Goal: Information Seeking & Learning: Compare options

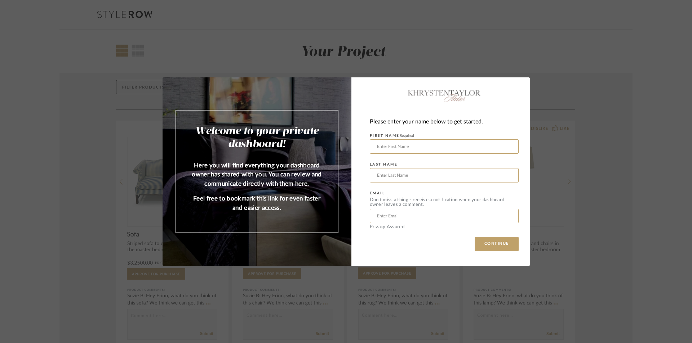
drag, startPoint x: 480, startPoint y: 246, endPoint x: 565, endPoint y: 232, distance: 87.0
click at [559, 233] on div "Welcome to your private dashboard! Here you will find everything your dashboard…" at bounding box center [346, 171] width 692 height 343
click at [567, 231] on div "Welcome to your private dashboard! Here you will find everything your dashboard…" at bounding box center [346, 171] width 692 height 343
click at [496, 245] on button "CONTINUE" at bounding box center [497, 244] width 44 height 14
click at [503, 245] on button "CONTINUE" at bounding box center [497, 244] width 44 height 14
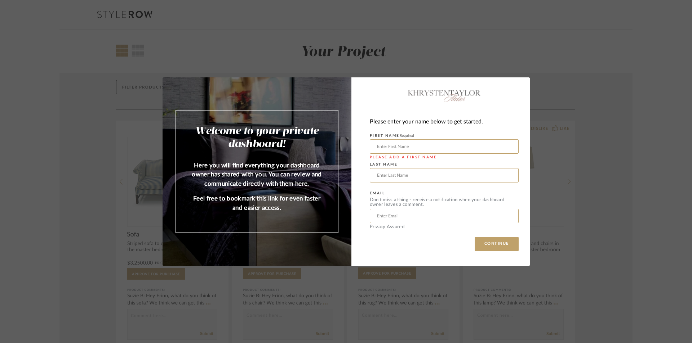
click at [503, 245] on button "CONTINUE" at bounding box center [497, 244] width 44 height 14
click at [572, 201] on div "Welcome to your private dashboard! Here you will find everything your dashboard…" at bounding box center [346, 171] width 692 height 343
click at [421, 143] on input "text" at bounding box center [444, 146] width 149 height 14
type input "[PERSON_NAME]"
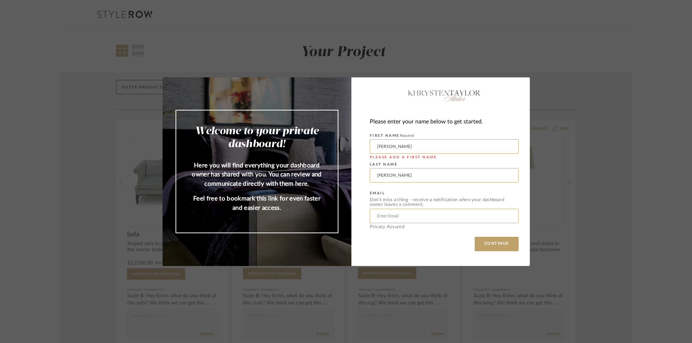
type input "[EMAIL_ADDRESS][DOMAIN_NAME]"
drag, startPoint x: 375, startPoint y: 174, endPoint x: 369, endPoint y: 175, distance: 6.2
click at [370, 175] on input "[PERSON_NAME]" at bounding box center [444, 175] width 149 height 14
click at [512, 240] on button "CONTINUE" at bounding box center [497, 244] width 44 height 14
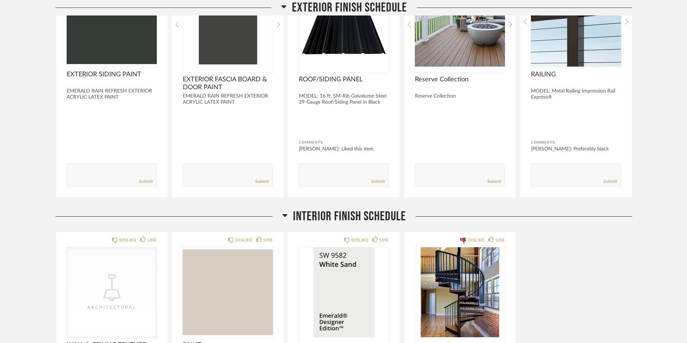
scroll to position [144, 0]
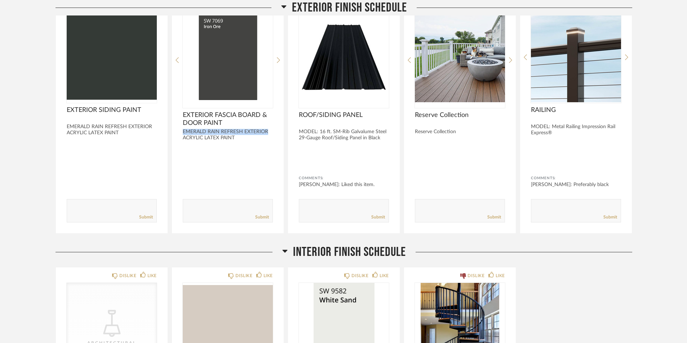
drag, startPoint x: 181, startPoint y: 134, endPoint x: 271, endPoint y: 132, distance: 90.5
click at [271, 132] on div "DISLIKE LIKE EXTERIOR FASCIA BOARD & DOOR PAINT EMERALD RAIN REFRESH EXTERIOR A…" at bounding box center [228, 115] width 112 height 237
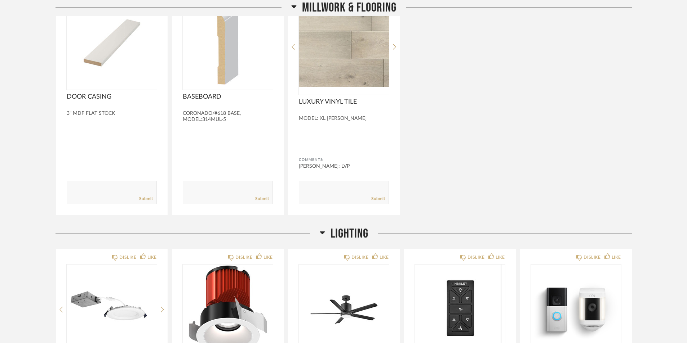
scroll to position [685, 0]
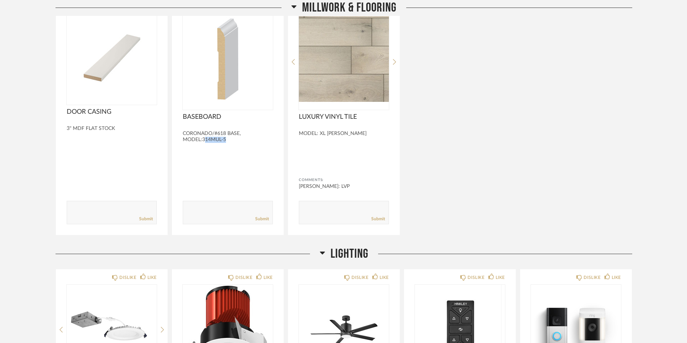
drag, startPoint x: 228, startPoint y: 140, endPoint x: 200, endPoint y: 140, distance: 27.7
click at [201, 139] on div "CORONADO/#618 BASE, MODEL:314MUL-5" at bounding box center [228, 137] width 90 height 12
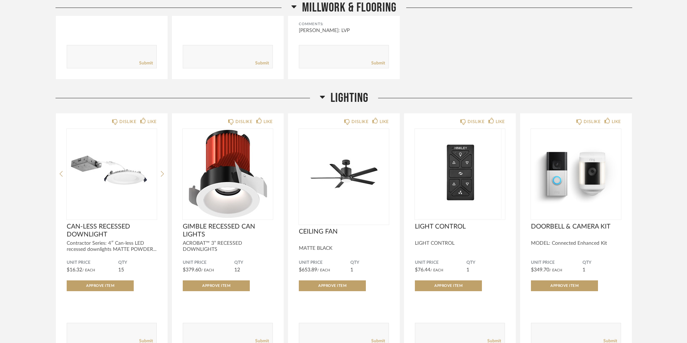
scroll to position [901, 0]
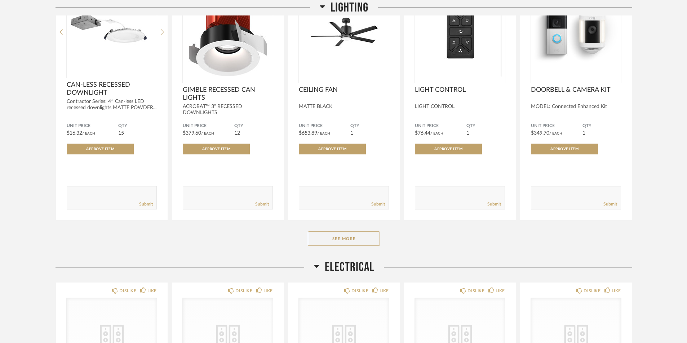
scroll to position [1009, 0]
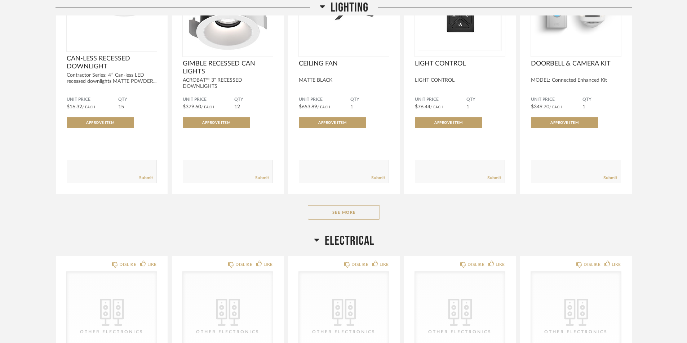
click at [343, 208] on button "See More" at bounding box center [344, 212] width 72 height 14
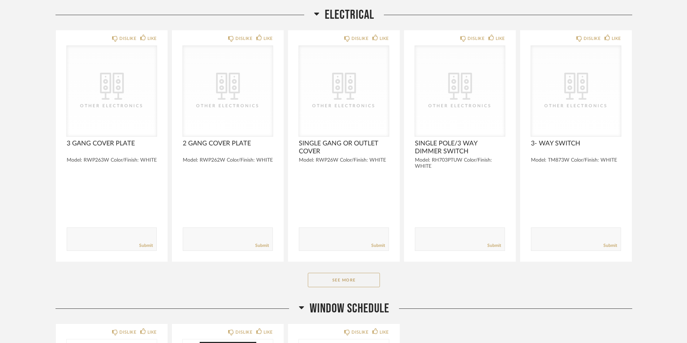
scroll to position [1513, 0]
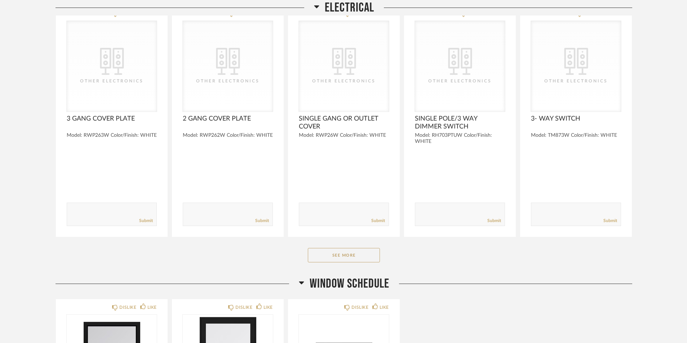
click at [356, 250] on button "See More" at bounding box center [344, 255] width 72 height 14
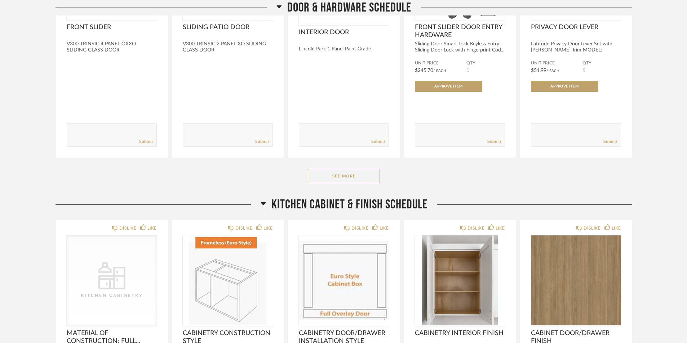
scroll to position [2666, 0]
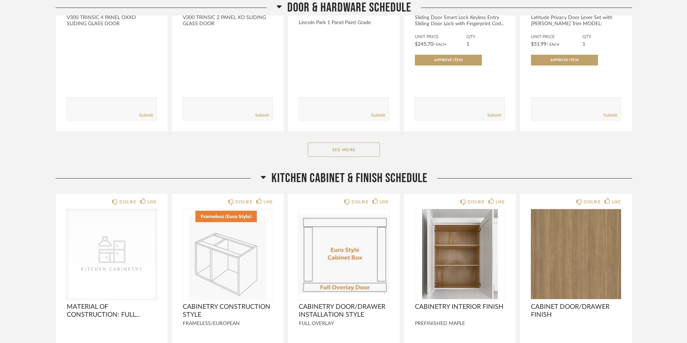
click at [364, 152] on button "See More" at bounding box center [344, 150] width 72 height 14
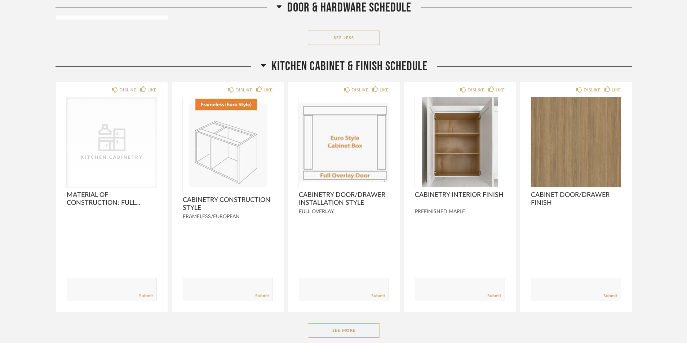
scroll to position [3135, 0]
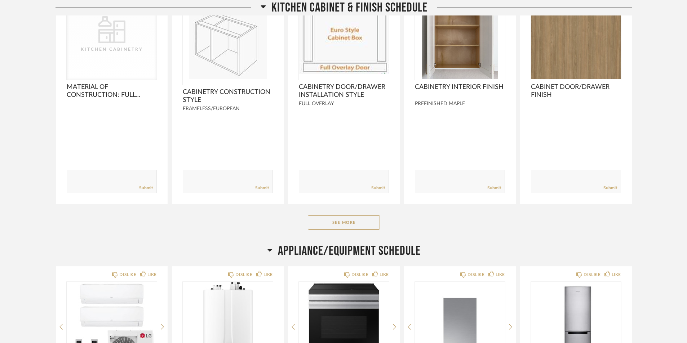
click at [361, 225] on button "See More" at bounding box center [344, 222] width 72 height 14
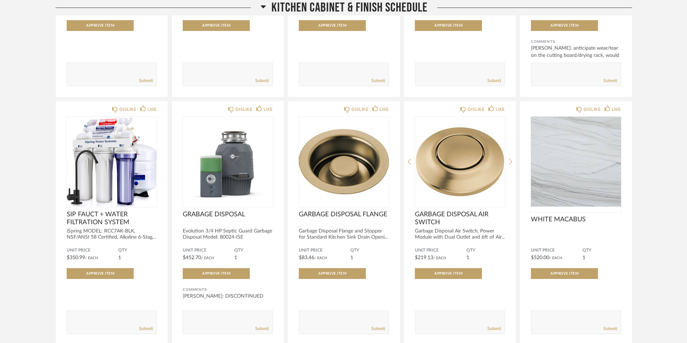
scroll to position [3531, 0]
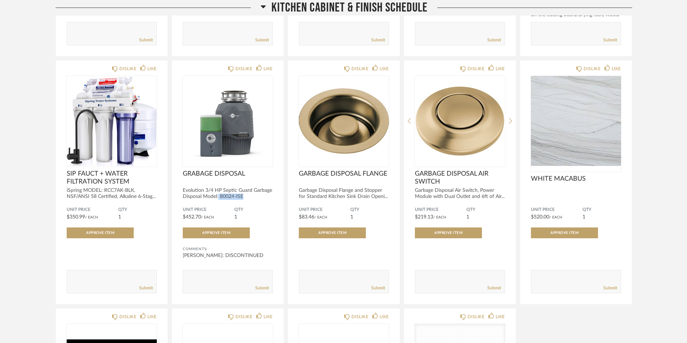
drag, startPoint x: 249, startPoint y: 196, endPoint x: 228, endPoint y: 197, distance: 20.6
click at [219, 195] on div "Evolution 3/4 HP Septic Guard Garbage Disposal Model: 80024-ISE" at bounding box center [228, 194] width 90 height 12
copy div "80024-ISE"
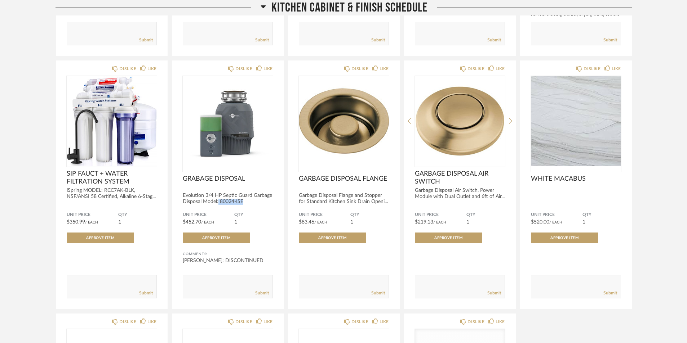
drag, startPoint x: 219, startPoint y: 224, endPoint x: 181, endPoint y: 221, distance: 37.6
click at [181, 221] on div "DISLIKE LIKE GRABAGE DISPOSAL Evolution 3/4 HP Septic Guard Garbage Disposal Mo…" at bounding box center [228, 185] width 112 height 249
click at [228, 223] on div "Unit Price $452.70 / Each" at bounding box center [209, 218] width 52 height 13
drag, startPoint x: 221, startPoint y: 223, endPoint x: 182, endPoint y: 221, distance: 38.9
click at [182, 221] on div "DISLIKE LIKE GRABAGE DISPOSAL Evolution 3/4 HP Septic Guard Garbage Disposal Mo…" at bounding box center [228, 185] width 112 height 249
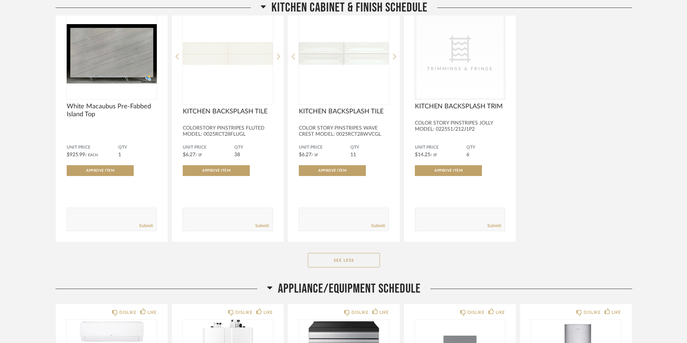
scroll to position [3855, 0]
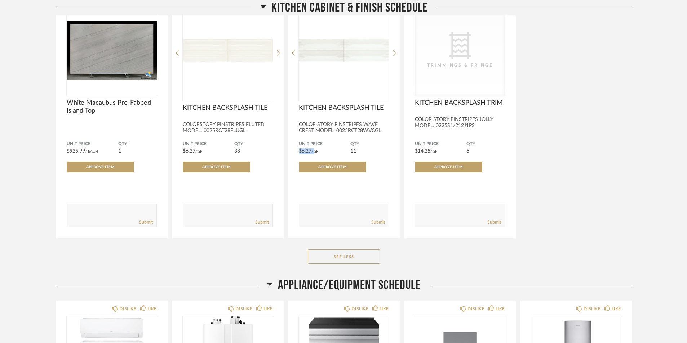
drag, startPoint x: 314, startPoint y: 153, endPoint x: 296, endPoint y: 153, distance: 18.0
click at [298, 153] on div "DISLIKE LIKE KITCHEN BACKSPLASH TILE COLOR STORY PINSTRIPES WAVE CREST MODEL: 0…" at bounding box center [344, 114] width 112 height 249
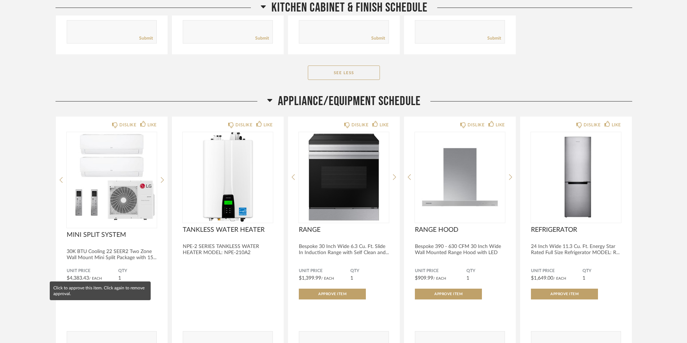
scroll to position [4071, 0]
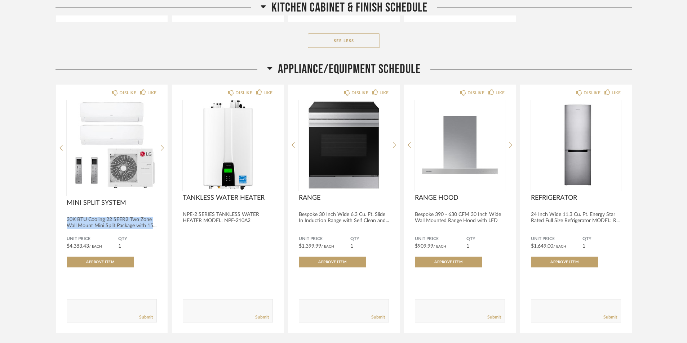
drag, startPoint x: 151, startPoint y: 227, endPoint x: 61, endPoint y: 217, distance: 89.9
click at [61, 217] on div "DISLIKE LIKE MINI SPLIT SYSTEM 30K BTU Cooling 22 SEER2 Two Zone Wall Mount Min…" at bounding box center [112, 209] width 112 height 249
click at [76, 218] on div "30K BTU Cooling 22 SEER2 Two Zone Wall Mount Mini Split Package with 15..." at bounding box center [112, 223] width 90 height 12
click at [163, 146] on icon at bounding box center [162, 148] width 3 height 6
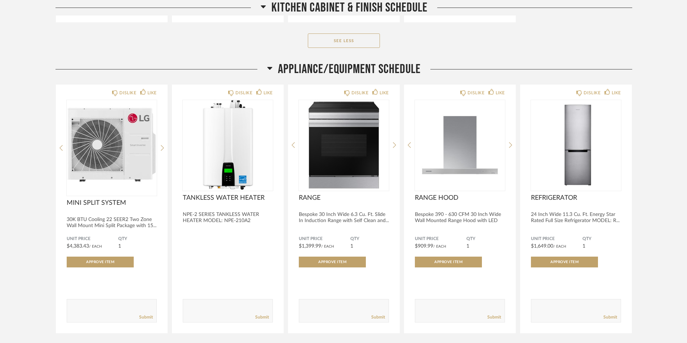
click at [163, 146] on icon at bounding box center [162, 148] width 3 height 6
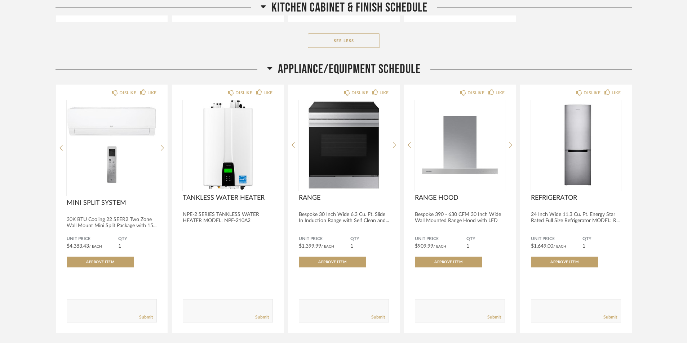
click at [163, 146] on icon at bounding box center [162, 148] width 3 height 6
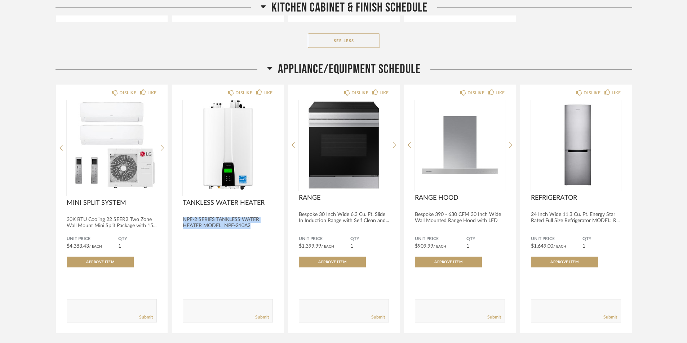
drag, startPoint x: 258, startPoint y: 224, endPoint x: 179, endPoint y: 222, distance: 78.2
click at [179, 222] on div "DISLIKE LIKE TANKLESS WATER HEATER NPE-2 SERIES TANKLESS WATER HEATER MODEL: NP…" at bounding box center [228, 209] width 112 height 249
copy div "NPE-2 SERIES TANKLESS WATER HEATER MODEL: NPE-210A2"
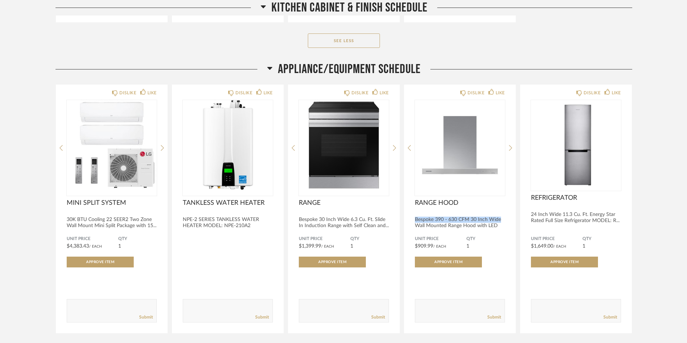
drag, startPoint x: 415, startPoint y: 219, endPoint x: 500, endPoint y: 218, distance: 85.0
click at [500, 218] on div "Bespoke 390 - 630 CFM 30 Inch Wide Wall Mounted Range Hood with LED B..." at bounding box center [460, 226] width 90 height 18
copy div "Bespoke 390 - 630 CFM 30 Inch Wide"
drag, startPoint x: 67, startPoint y: 218, endPoint x: 151, endPoint y: 220, distance: 84.0
click at [151, 220] on div "30K BTU Cooling 22 SEER2 Two Zone Wall Mount Mini Split Package with 15..." at bounding box center [112, 223] width 90 height 12
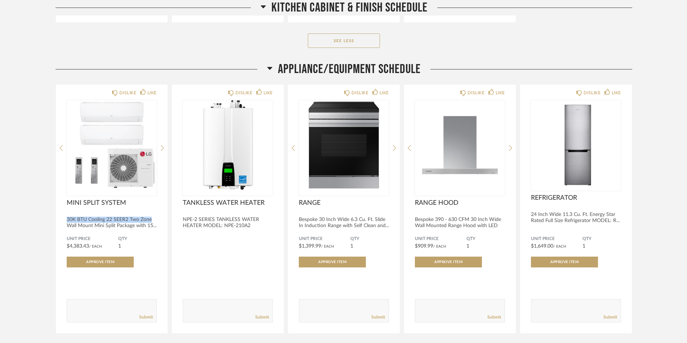
copy div "30K BTU Cooling 22 SEER2 Two Zone"
click at [161, 151] on icon at bounding box center [162, 148] width 3 height 6
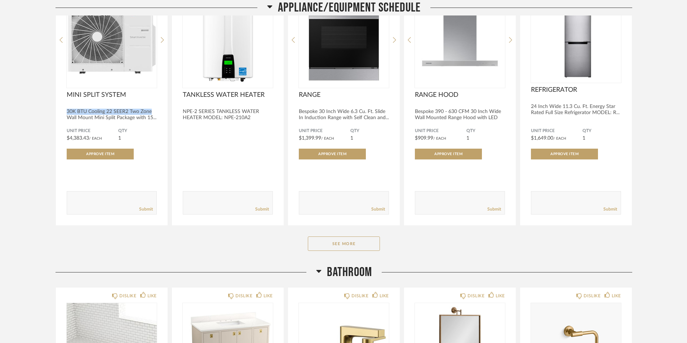
scroll to position [4215, 0]
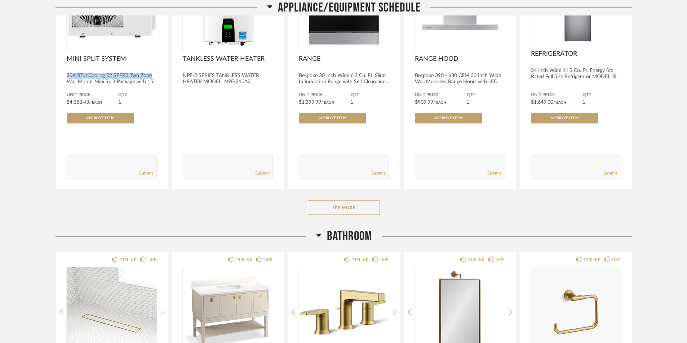
click at [365, 205] on button "See More" at bounding box center [344, 208] width 72 height 14
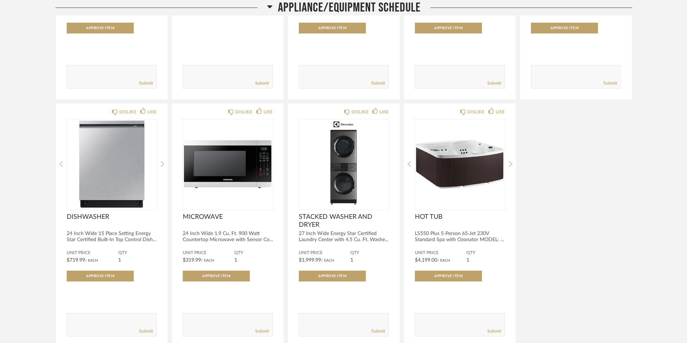
scroll to position [4324, 0]
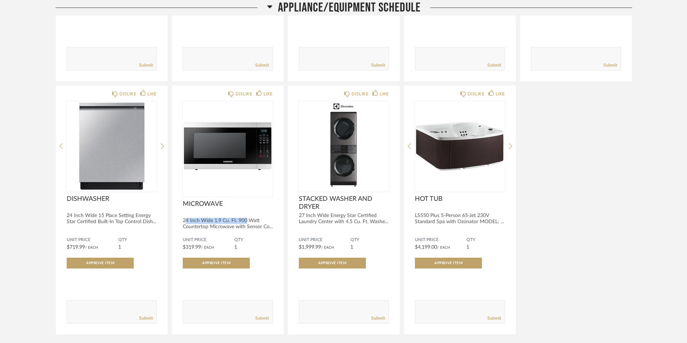
drag, startPoint x: 184, startPoint y: 220, endPoint x: 245, endPoint y: 220, distance: 60.5
click at [245, 220] on div "24 Inch Wide 1.9 Cu. Ft. 900 Watt Countertop Microwave with Sensor Co..." at bounding box center [228, 224] width 90 height 12
drag, startPoint x: 433, startPoint y: 247, endPoint x: 411, endPoint y: 246, distance: 22.0
click at [411, 246] on div "DISLIKE LIKE HOT TUB LS550 Plus 5-Person 65-Jet 230V Standard Spa with Ozonator…" at bounding box center [460, 210] width 112 height 249
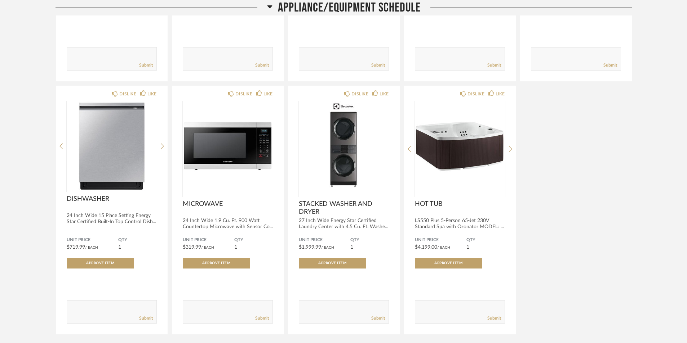
click at [435, 236] on div "DISLIKE LIKE HOT TUB LS550 Plus 5-Person 65-Jet 230V Standard Spa with Ozonator…" at bounding box center [460, 210] width 112 height 249
drag, startPoint x: 429, startPoint y: 221, endPoint x: 414, endPoint y: 220, distance: 15.5
click at [414, 220] on div "DISLIKE LIKE HOT TUB LS550 Plus 5-Person 65-Jet 230V Standard Spa with Ozonator…" at bounding box center [460, 210] width 112 height 249
drag, startPoint x: 438, startPoint y: 222, endPoint x: 453, endPoint y: 222, distance: 15.5
click at [439, 222] on div "LS550 Plus 5-Person 65-Jet 230V Standard Spa with Ozonator MODEL: ..." at bounding box center [460, 224] width 90 height 12
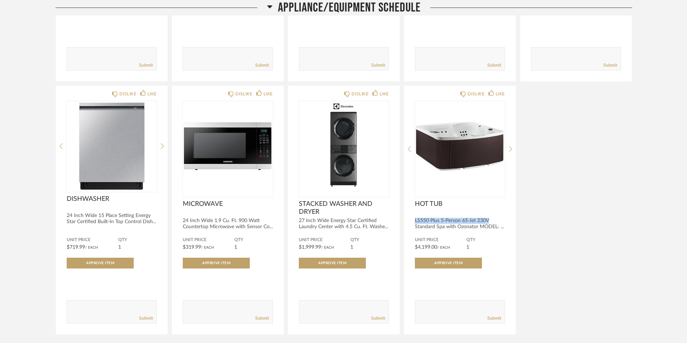
drag, startPoint x: 490, startPoint y: 221, endPoint x: 414, endPoint y: 222, distance: 76.4
click at [414, 222] on div "DISLIKE LIKE HOT TUB LS550 Plus 5-Person 65-Jet 230V Standard Spa with Ozonator…" at bounding box center [460, 210] width 112 height 249
copy div "LS550 Plus 5-Person 65-Jet 230V"
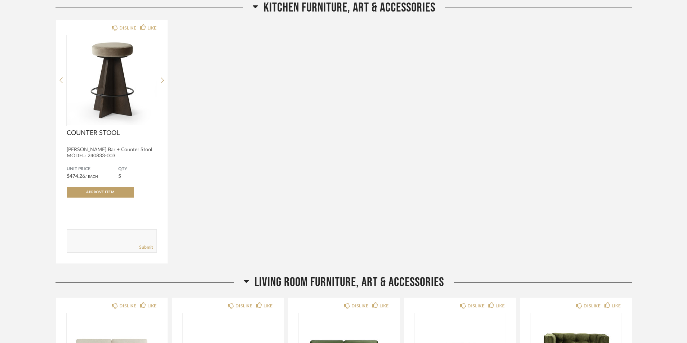
scroll to position [4972, 0]
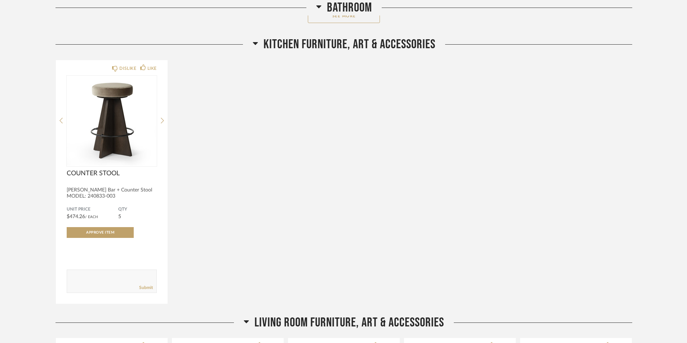
drag, startPoint x: 126, startPoint y: 216, endPoint x: 66, endPoint y: 217, distance: 59.8
click at [66, 217] on div "DISLIKE LIKE COUNTER STOOL [PERSON_NAME] Bar + Counter Stool MODEL: 240833-003 …" at bounding box center [112, 182] width 112 height 244
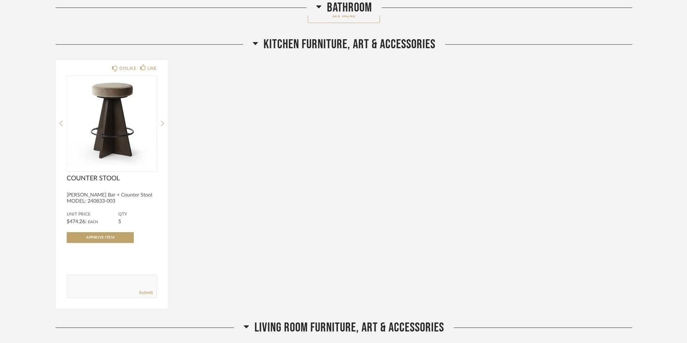
click at [135, 220] on div "QTY 5" at bounding box center [137, 218] width 39 height 13
click at [125, 222] on div "QTY 5" at bounding box center [137, 218] width 39 height 13
drag, startPoint x: 129, startPoint y: 222, endPoint x: 59, endPoint y: 219, distance: 70.3
click at [59, 219] on div "DISLIKE LIKE COUNTER STOOL [PERSON_NAME] Bar + Counter Stool MODEL: 240833-003 …" at bounding box center [112, 184] width 112 height 249
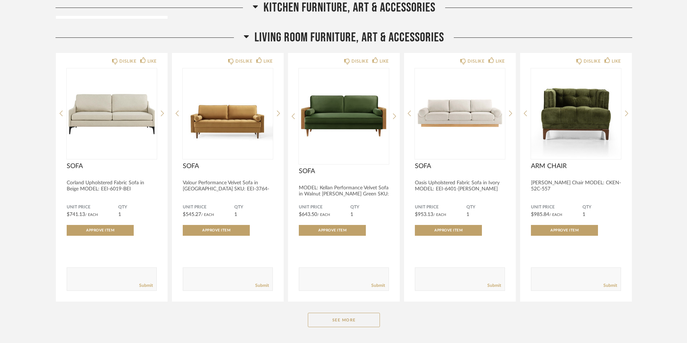
scroll to position [5368, 0]
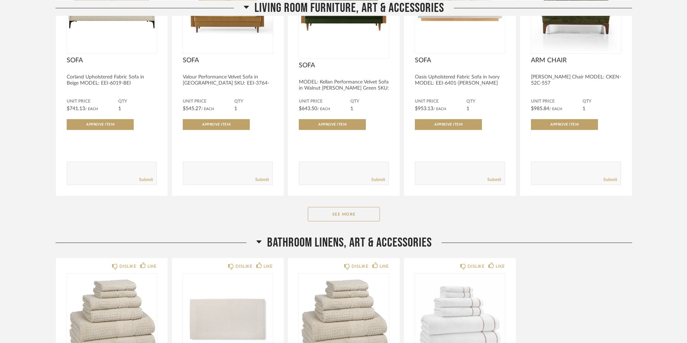
click at [349, 224] on div "Living Room Furniture, Art & Accessories DISLIKE LIKE SOFA Corland Upholstered …" at bounding box center [343, 79] width 576 height 311
click at [351, 215] on button "See More" at bounding box center [344, 214] width 72 height 14
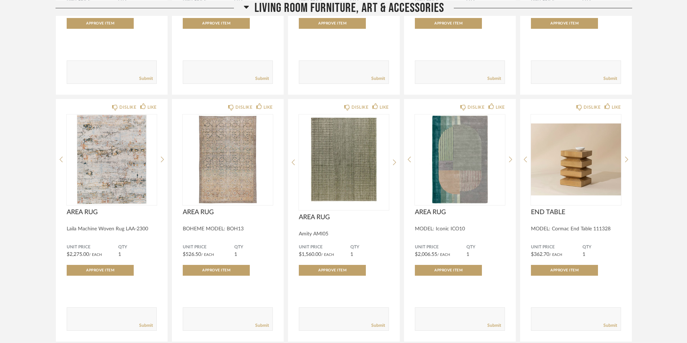
scroll to position [5476, 0]
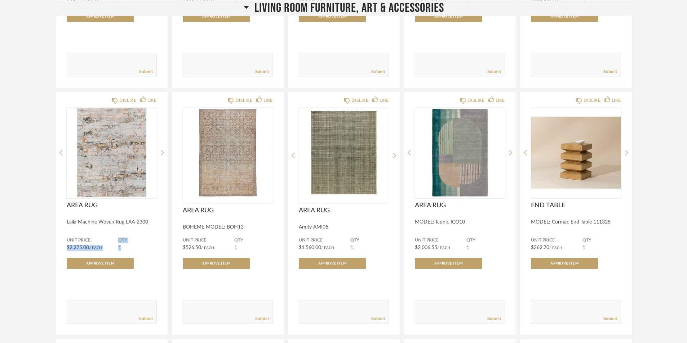
drag, startPoint x: 63, startPoint y: 251, endPoint x: 64, endPoint y: 245, distance: 6.6
click at [64, 245] on div "DISLIKE LIKE AREA RUG Laila Machine Woven Rug LAA-2300 Unit Price $2,275.00 / E…" at bounding box center [112, 213] width 112 height 243
drag, startPoint x: 211, startPoint y: 246, endPoint x: 175, endPoint y: 246, distance: 36.0
click at [175, 246] on div "DISLIKE LIKE AREA RUG BOHEME MODEL: BOH13 Unit Price $526.50 / Each QTY 1 Appro…" at bounding box center [228, 213] width 112 height 243
drag, startPoint x: 339, startPoint y: 247, endPoint x: 291, endPoint y: 247, distance: 47.9
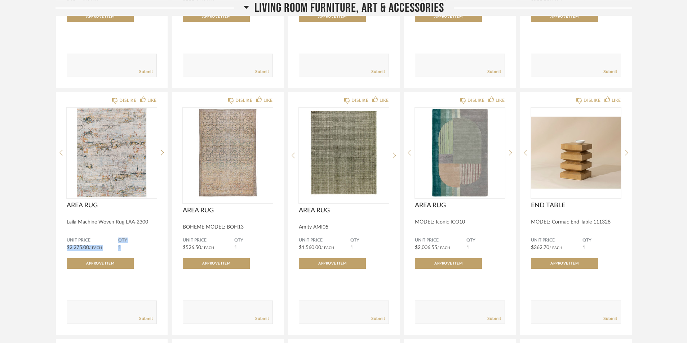
click at [291, 247] on div "DISLIKE LIKE AREA RUG Amity AMI05 Unit Price $1,560.00 / Each QTY 1 Approve Ite…" at bounding box center [344, 213] width 112 height 243
drag, startPoint x: 452, startPoint y: 250, endPoint x: 402, endPoint y: 251, distance: 50.1
click at [402, 251] on div "DISLIKE LIKE SOFA Corland Upholstered Fabric Sofa in Beige MODEL: EEI-6019-BEI …" at bounding box center [343, 335] width 576 height 993
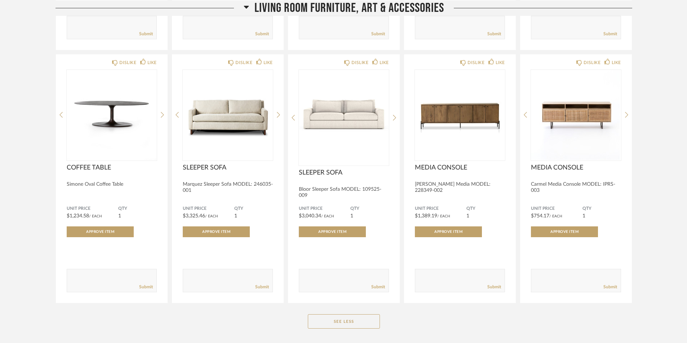
scroll to position [6017, 0]
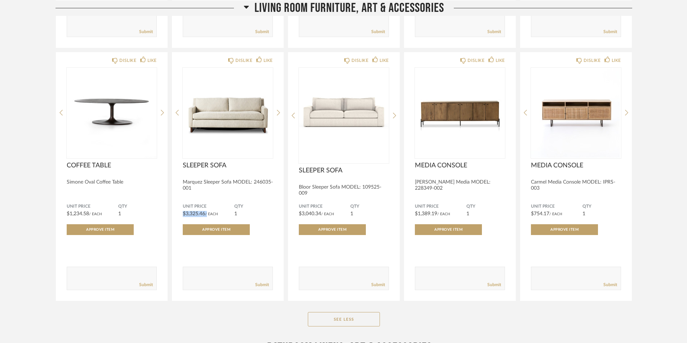
drag, startPoint x: 182, startPoint y: 211, endPoint x: 207, endPoint y: 210, distance: 24.9
click at [207, 210] on div "DISLIKE LIKE SLEEPER SOFA Marquez Sleeper Sofa MODEL: 246035-001 Unit Price $3,…" at bounding box center [228, 176] width 112 height 249
drag, startPoint x: 301, startPoint y: 208, endPoint x: 352, endPoint y: 209, distance: 50.8
click at [352, 209] on div "DISLIKE LIKE SLEEPER SOFA Bloor Sleeper Sofa MODEL: 109525-009 Unit Price $3,04…" at bounding box center [344, 176] width 112 height 249
drag, startPoint x: 415, startPoint y: 213, endPoint x: 448, endPoint y: 209, distance: 33.4
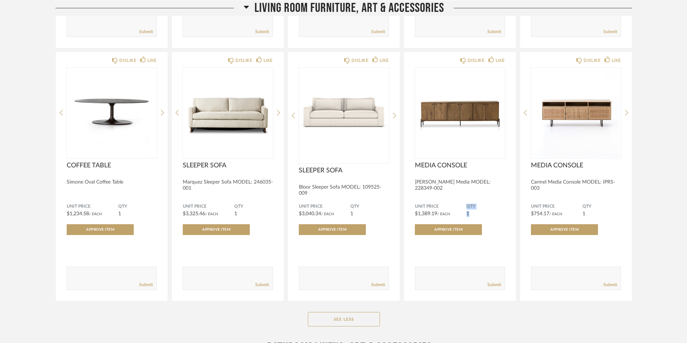
click at [448, 209] on div "Unit Price $1,389.19 / Each QTY 1 Approve Item" at bounding box center [460, 219] width 90 height 31
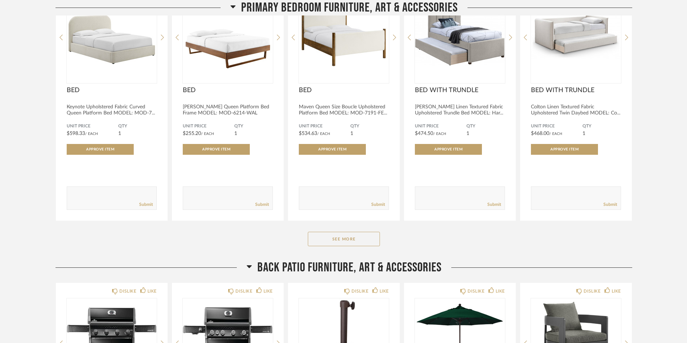
scroll to position [6737, 0]
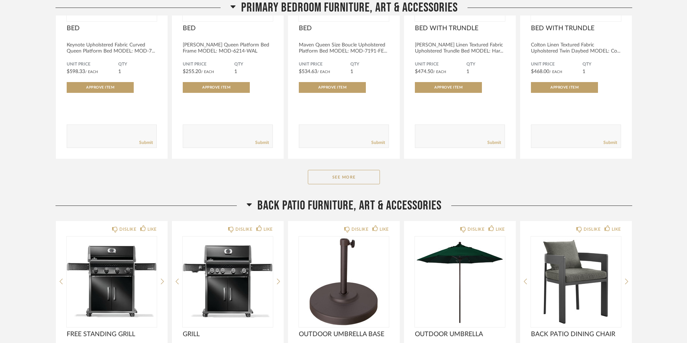
click at [360, 171] on button "See More" at bounding box center [344, 177] width 72 height 14
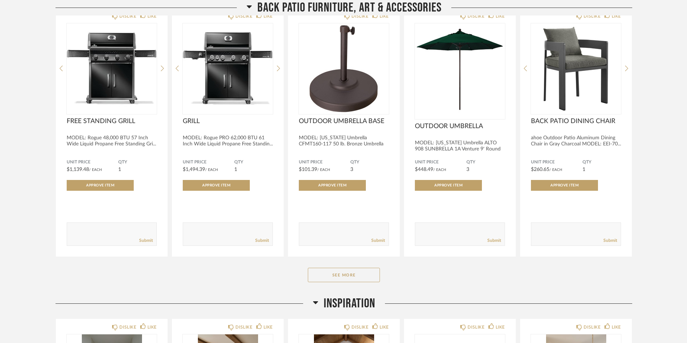
scroll to position [7278, 0]
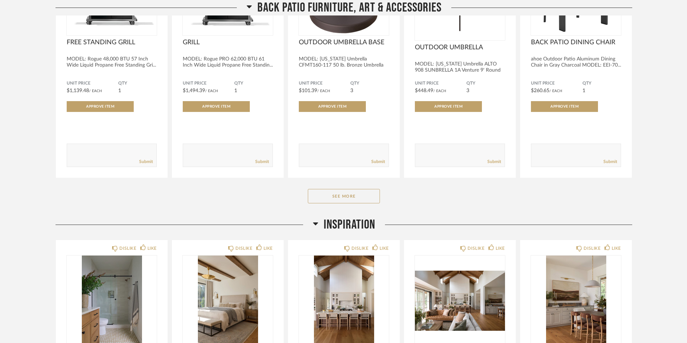
click at [353, 191] on button "See More" at bounding box center [344, 196] width 72 height 14
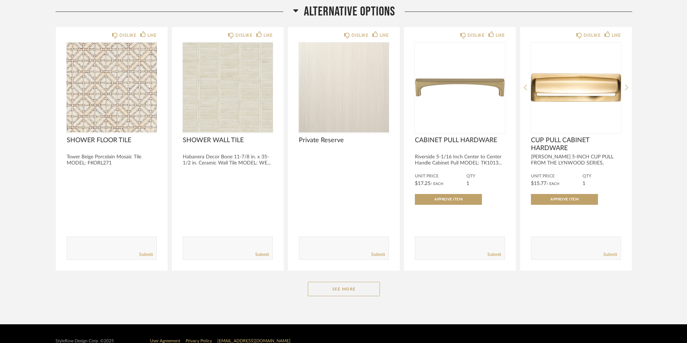
scroll to position [8297, 0]
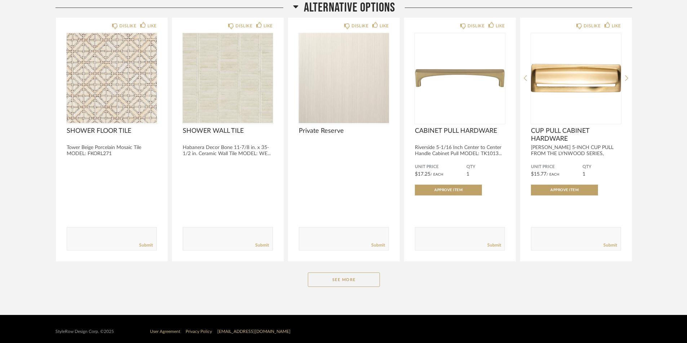
click at [348, 273] on button "See More" at bounding box center [344, 280] width 72 height 14
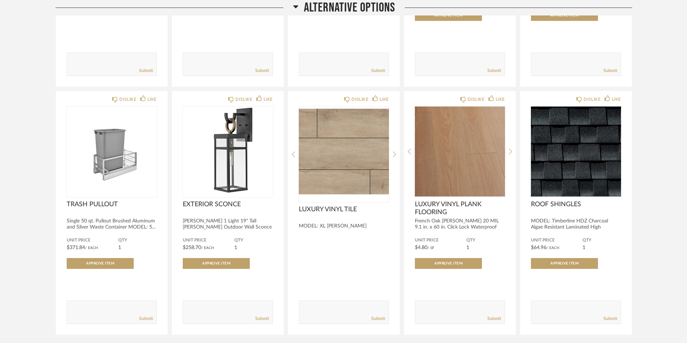
scroll to position [8477, 0]
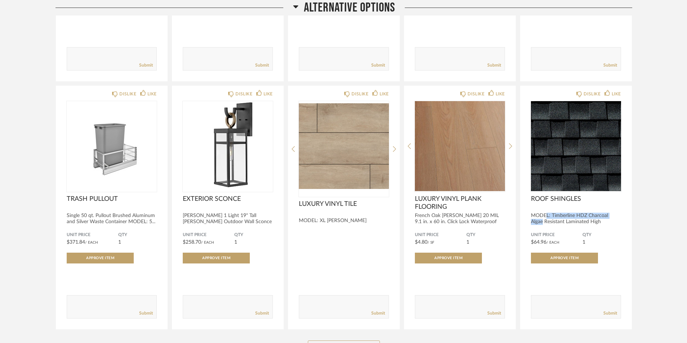
drag, startPoint x: 622, startPoint y: 210, endPoint x: 545, endPoint y: 214, distance: 77.2
click at [545, 214] on div "DISLIKE LIKE ROOF SHINGLES MODEL: Timberline HDZ Charcoal Algae Resistant Lamin…" at bounding box center [576, 208] width 112 height 244
drag, startPoint x: 566, startPoint y: 239, endPoint x: 525, endPoint y: 233, distance: 40.7
click at [525, 233] on div "DISLIKE LIKE ROOF SHINGLES MODEL: Timberline HDZ Charcoal Algae Resistant Lamin…" at bounding box center [576, 208] width 112 height 244
drag, startPoint x: 479, startPoint y: 210, endPoint x: 462, endPoint y: 210, distance: 16.9
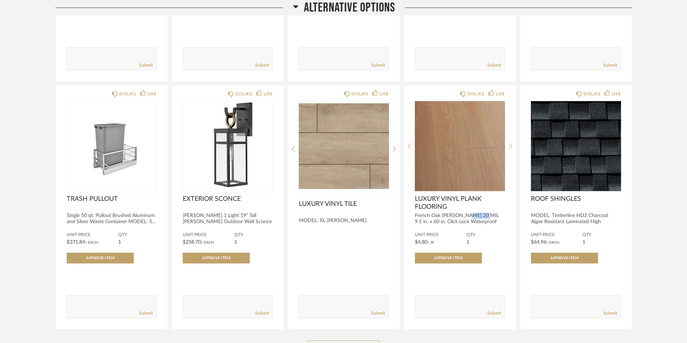
click at [462, 213] on div "French Oak [PERSON_NAME] 20 MIL 9.1 in. x 60 in. Click Lock Waterproof Luxury V…" at bounding box center [460, 222] width 90 height 18
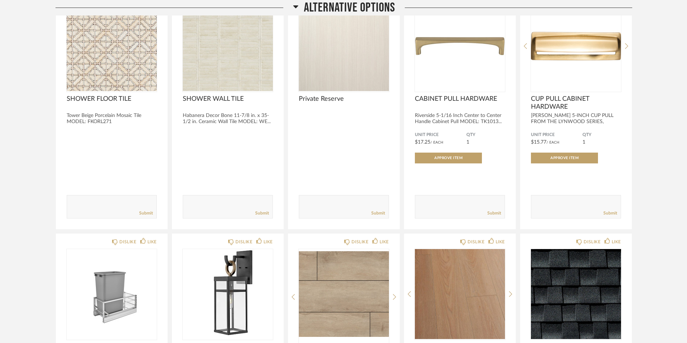
scroll to position [8509, 0]
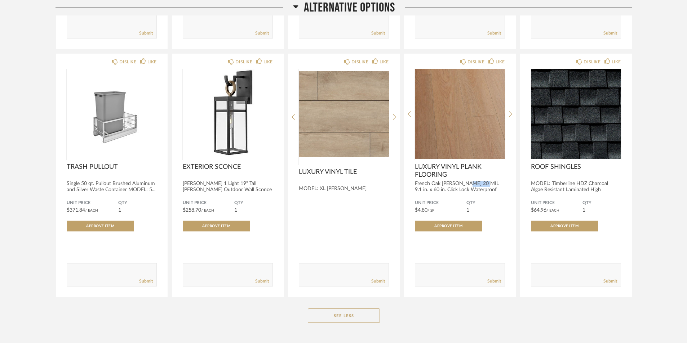
drag, startPoint x: 216, startPoint y: 205, endPoint x: 179, endPoint y: 204, distance: 36.4
click at [179, 204] on div "DISLIKE LIKE EXTERIOR SCONCE [PERSON_NAME] 1 Light 19" Tall [PERSON_NAME] Outdo…" at bounding box center [228, 176] width 112 height 244
drag, startPoint x: 266, startPoint y: 180, endPoint x: 184, endPoint y: 181, distance: 82.2
click at [184, 181] on div "[PERSON_NAME] 1 Light 19" Tall [PERSON_NAME] Outdoor Wall Sconce with LED Bulb …" at bounding box center [228, 190] width 90 height 18
copy div "[PERSON_NAME] 1 Light 19" Tall [PERSON_NAME]"
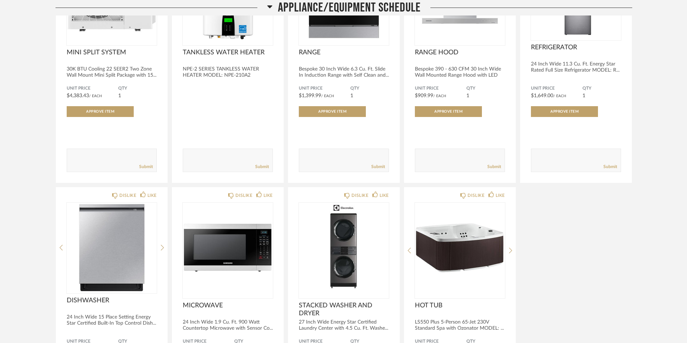
scroll to position [4330, 0]
